Goal: Task Accomplishment & Management: Manage account settings

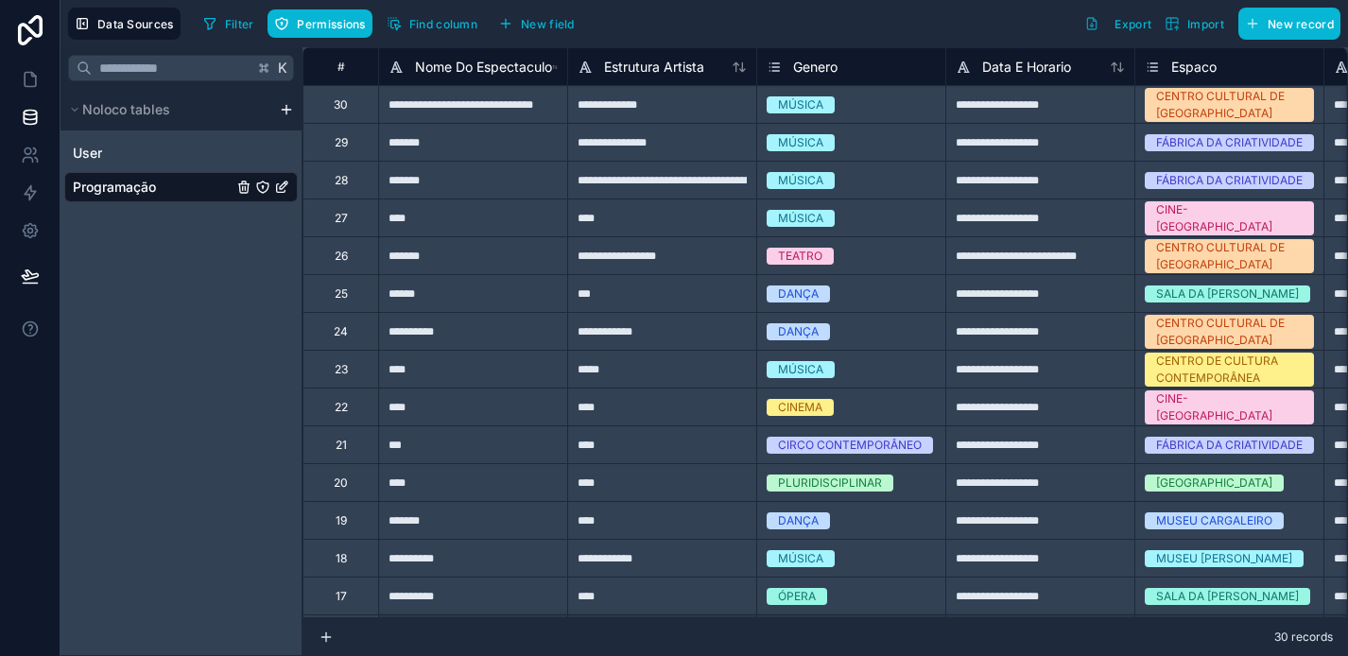
click at [171, 198] on div "Programação" at bounding box center [180, 187] width 233 height 30
click at [28, 218] on link at bounding box center [30, 231] width 60 height 38
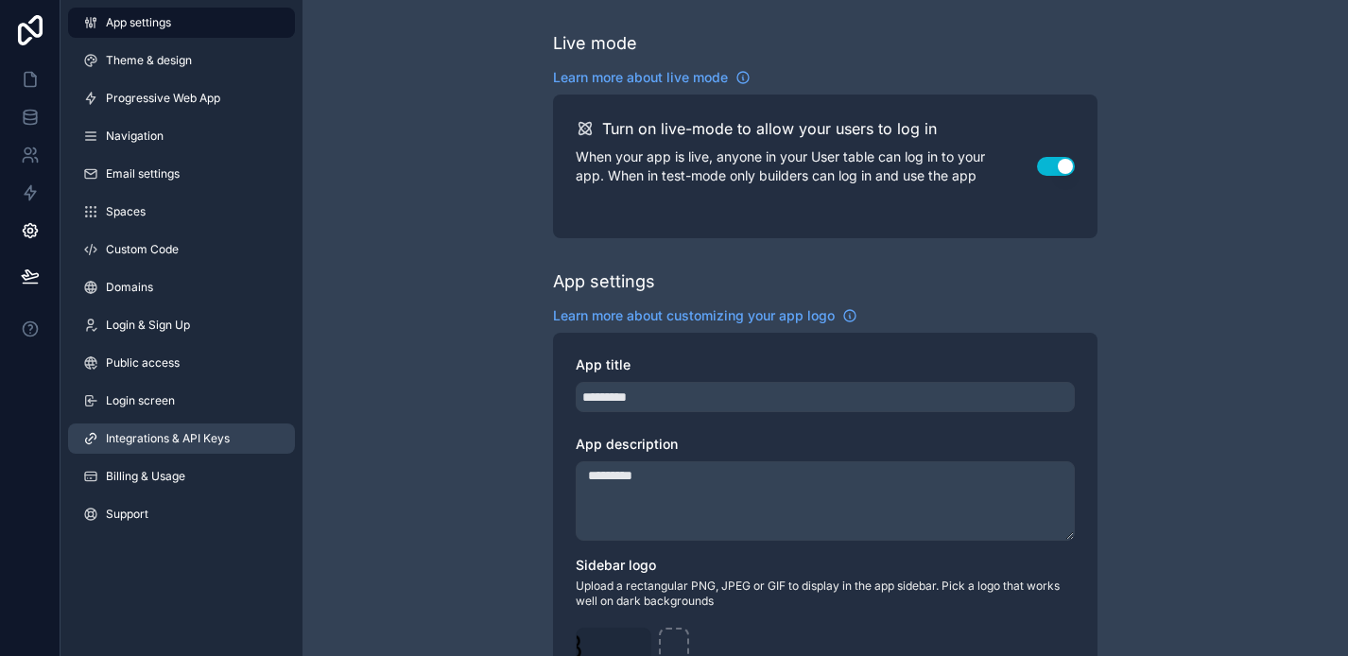
click at [181, 442] on span "Integrations & API Keys" at bounding box center [168, 438] width 124 height 15
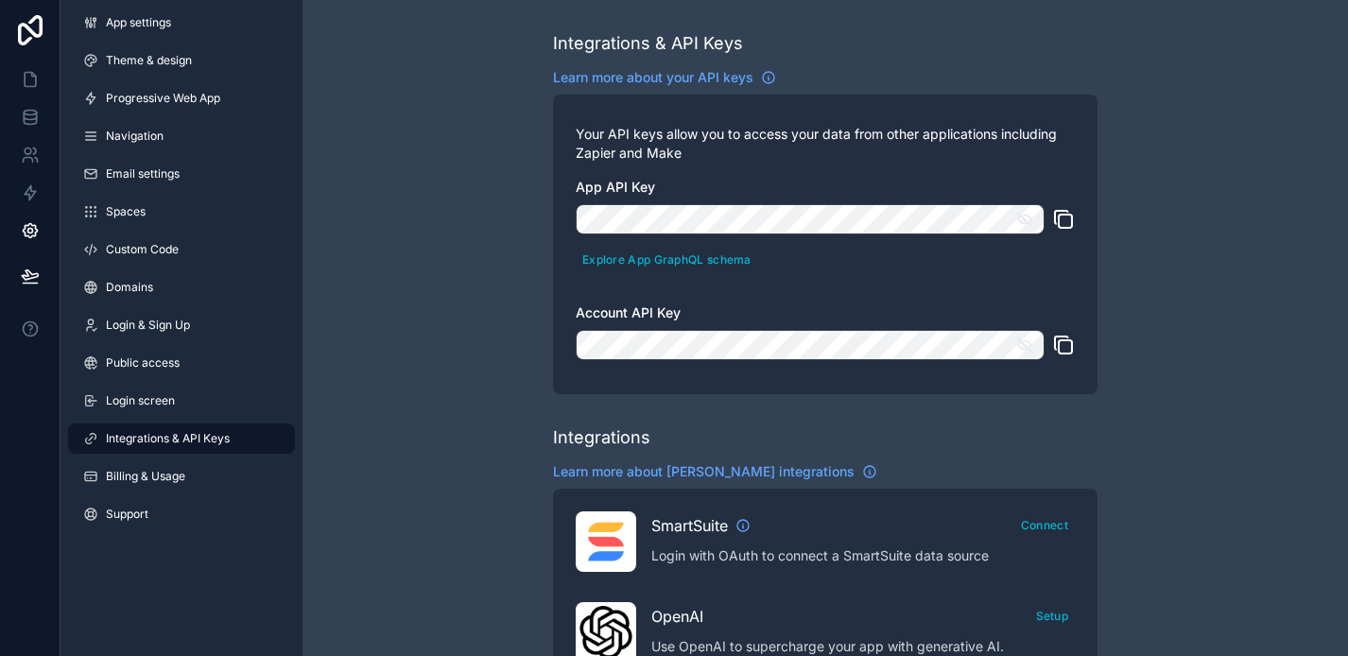
click at [623, 193] on span "App API Key" at bounding box center [615, 187] width 79 height 16
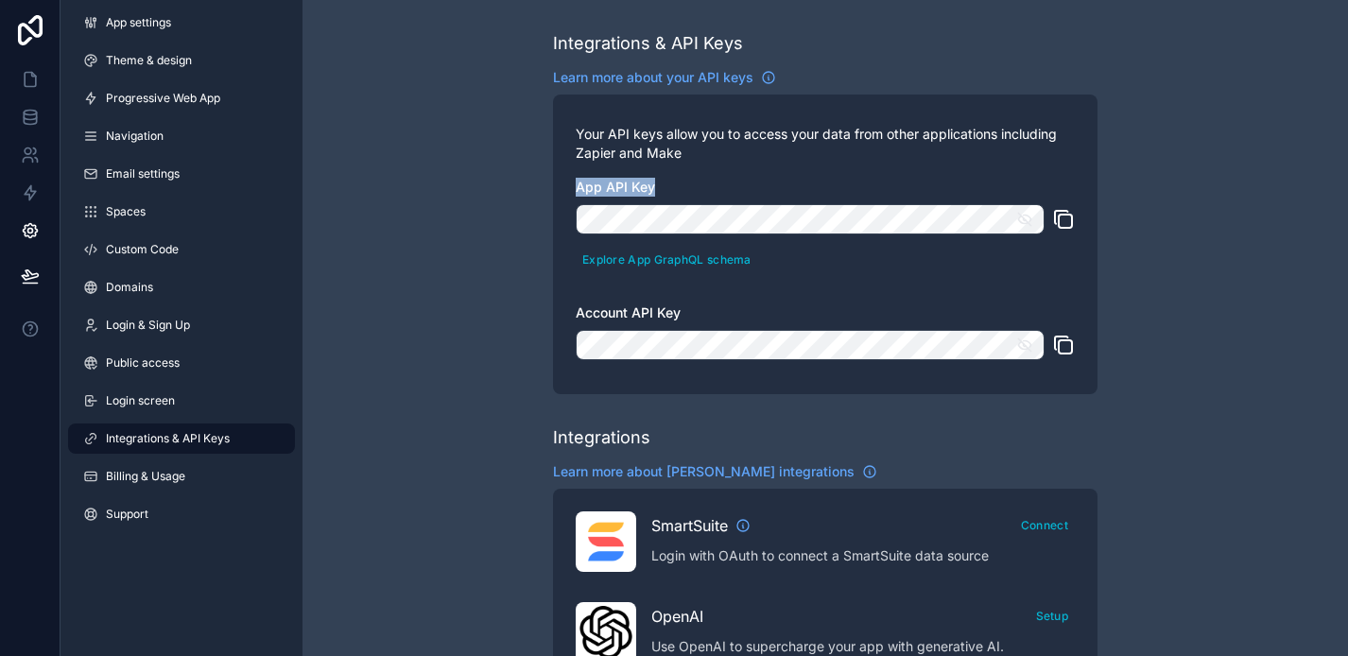
click at [1065, 221] on icon "scrollable content" at bounding box center [1063, 219] width 23 height 23
click at [635, 322] on div "App API Key Explore App GraphQL schema Account API Key" at bounding box center [825, 275] width 499 height 194
copy span "Account API Key"
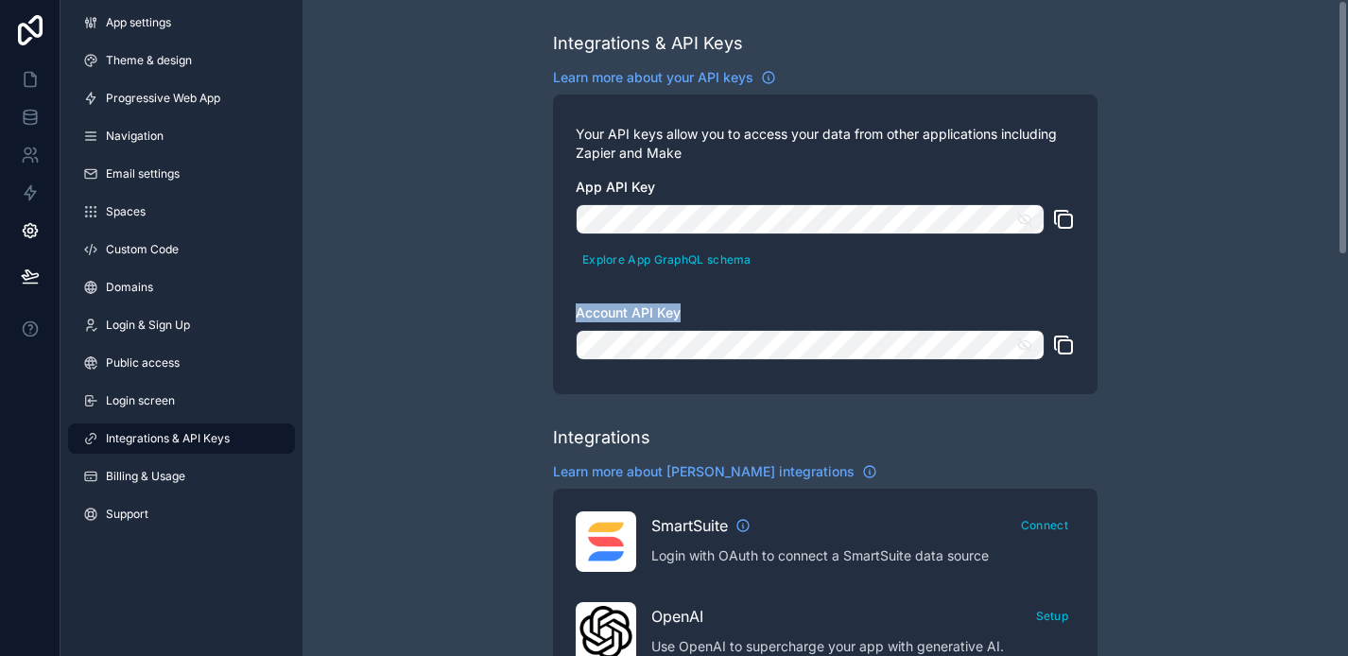
click at [1060, 341] on icon "scrollable content" at bounding box center [1063, 345] width 23 height 23
click at [26, 73] on icon at bounding box center [30, 80] width 11 height 14
